Goal: Information Seeking & Learning: Learn about a topic

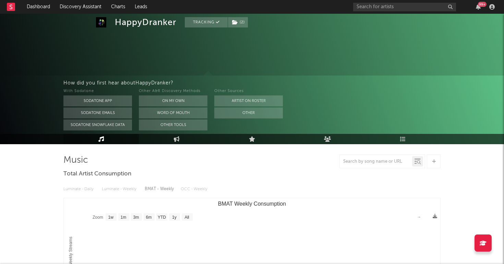
select select "1w"
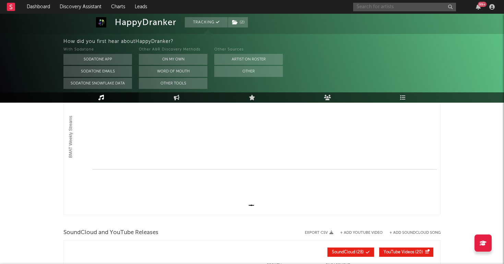
click at [375, 8] on input "text" at bounding box center [404, 7] width 103 height 9
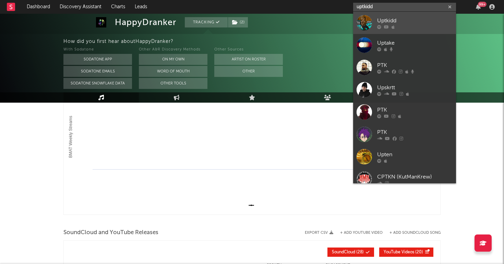
type input "uptkidd"
click at [386, 20] on div "Uptkidd" at bounding box center [414, 20] width 75 height 8
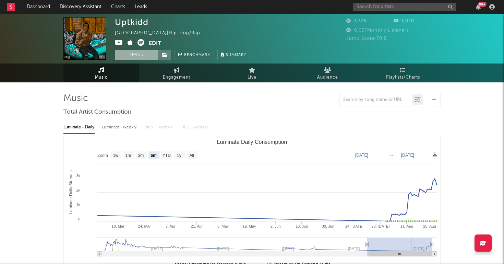
click at [137, 56] on button "Track" at bounding box center [136, 55] width 43 height 10
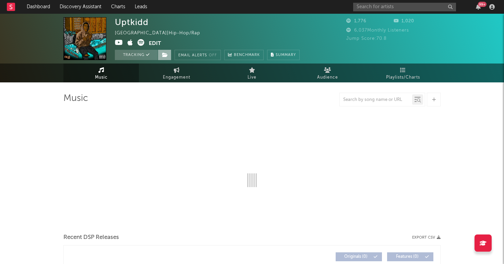
click at [164, 56] on icon at bounding box center [165, 54] width 6 height 5
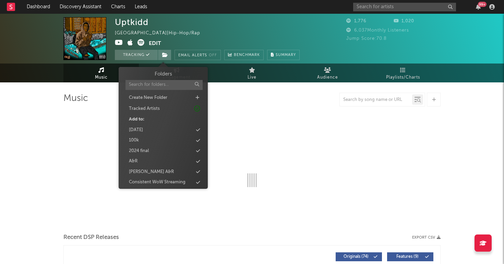
select select "6m"
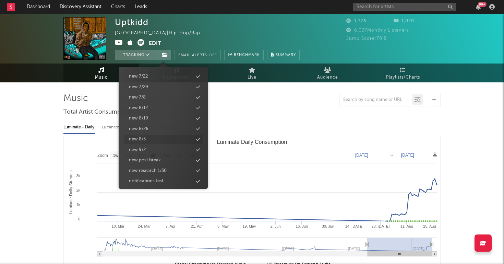
scroll to position [670, 0]
click at [150, 146] on div "new 9/2" at bounding box center [163, 150] width 79 height 9
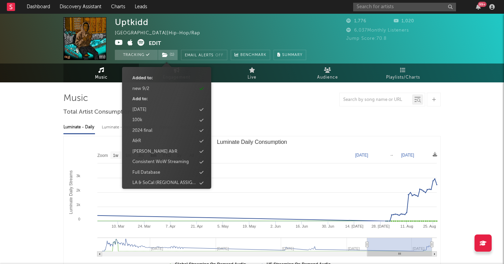
scroll to position [40, 0]
click at [158, 173] on div "Full Database" at bounding box center [146, 174] width 28 height 7
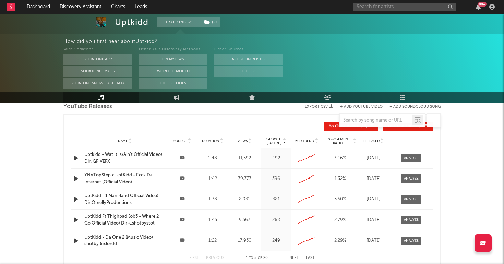
scroll to position [575, 0]
click at [374, 142] on span "Released" at bounding box center [372, 141] width 16 height 4
click at [110, 153] on div "UptKidd ft Leafy - DRILLS Official Video) [DOMAIN_NAME] @shotbystot" at bounding box center [124, 157] width 81 height 13
